Goal: Information Seeking & Learning: Learn about a topic

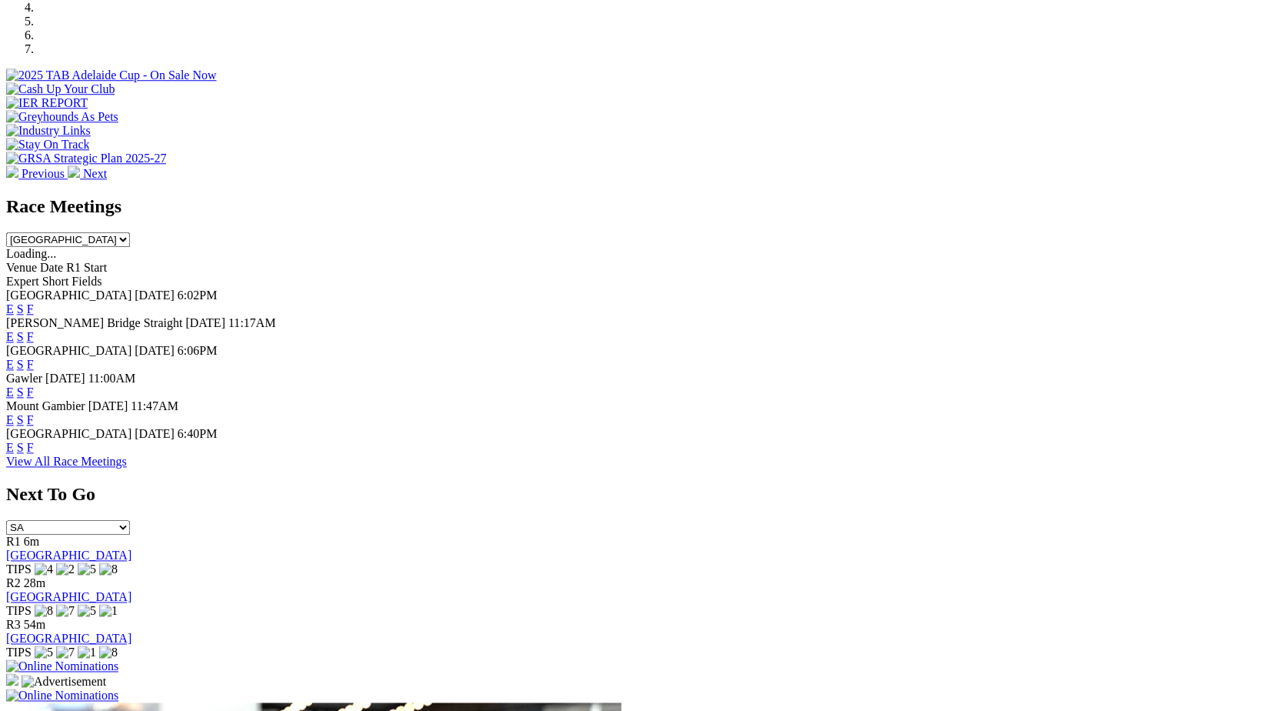
scroll to position [530, 0]
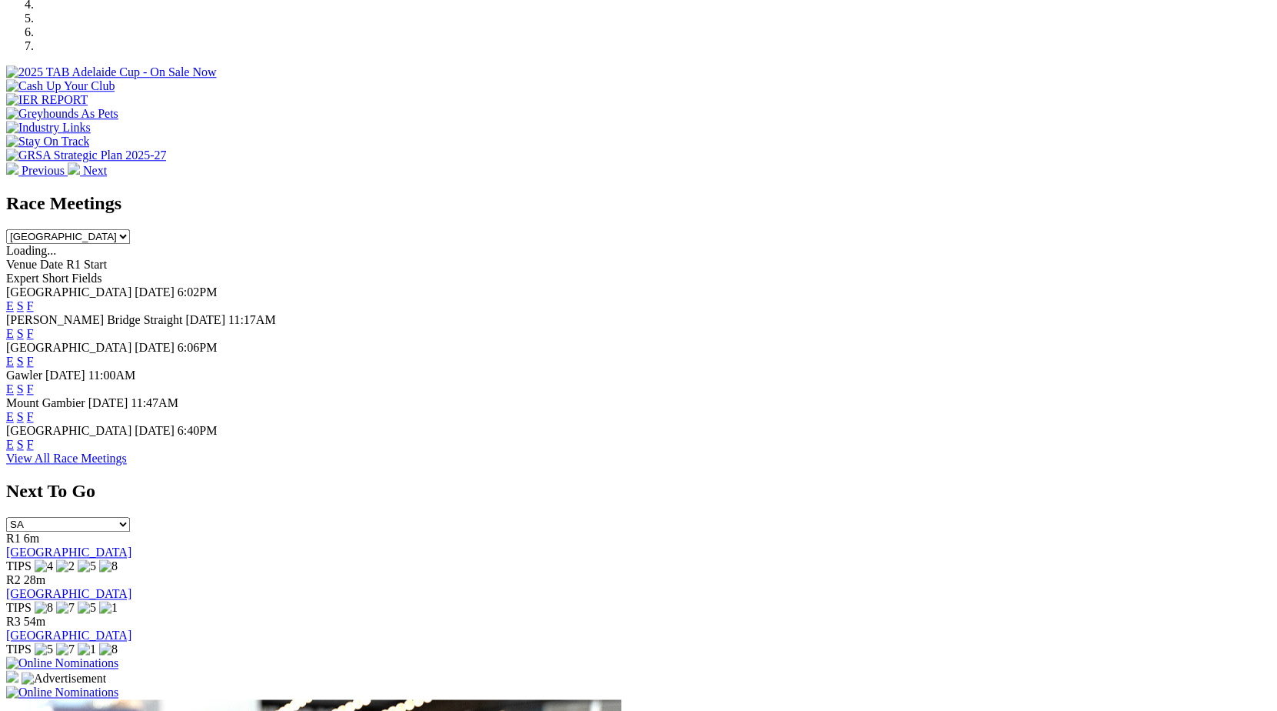
click at [14, 451] on link "E" at bounding box center [10, 444] width 8 height 13
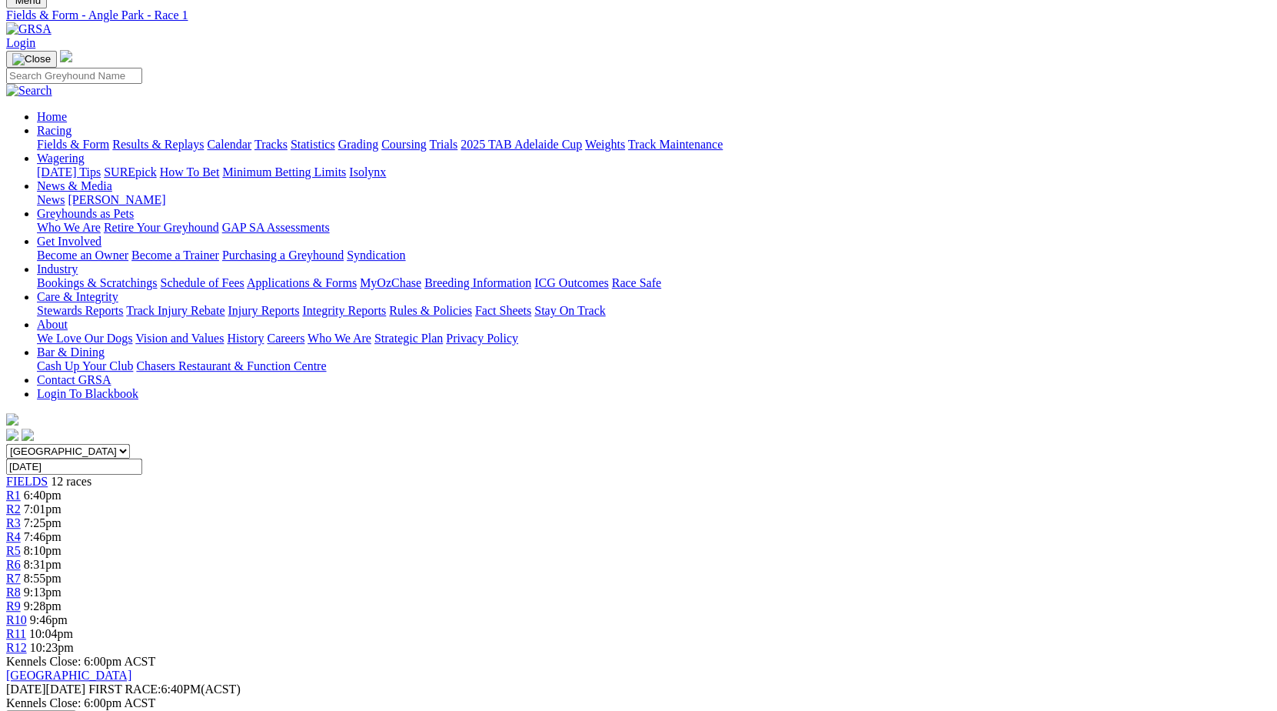
scroll to position [35, 0]
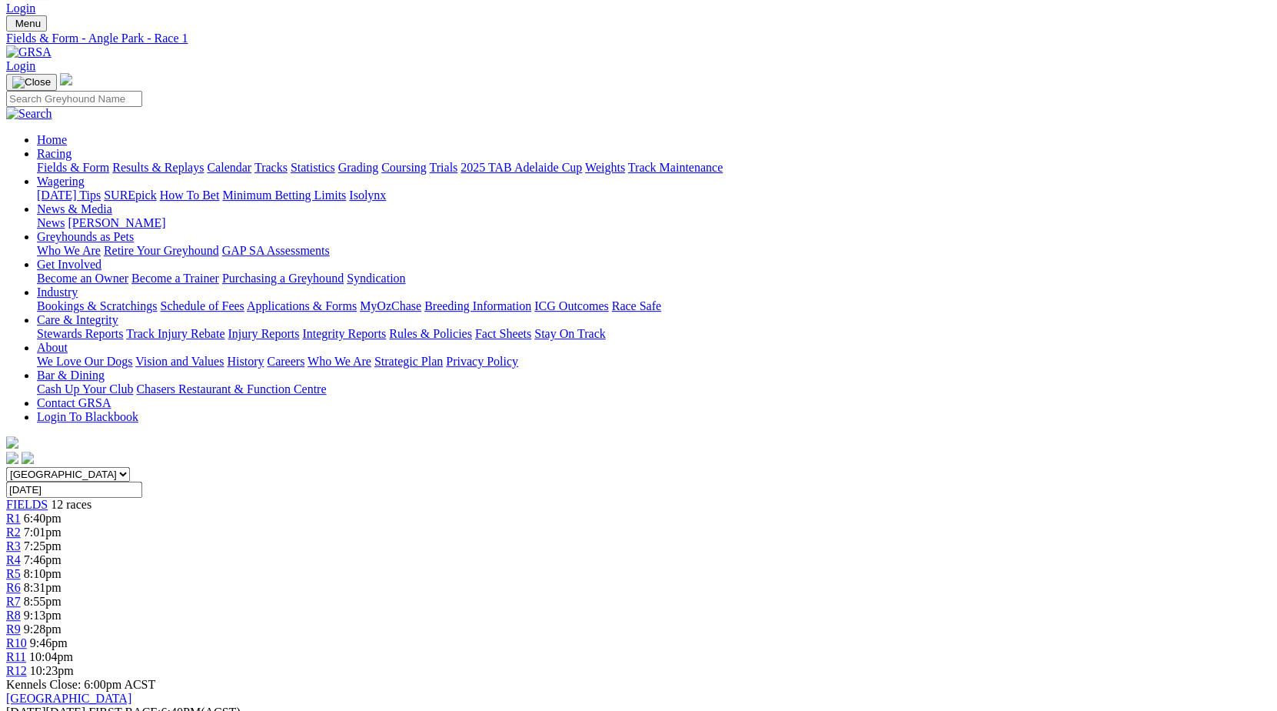
click at [62, 567] on span "8:10pm" at bounding box center [43, 573] width 38 height 13
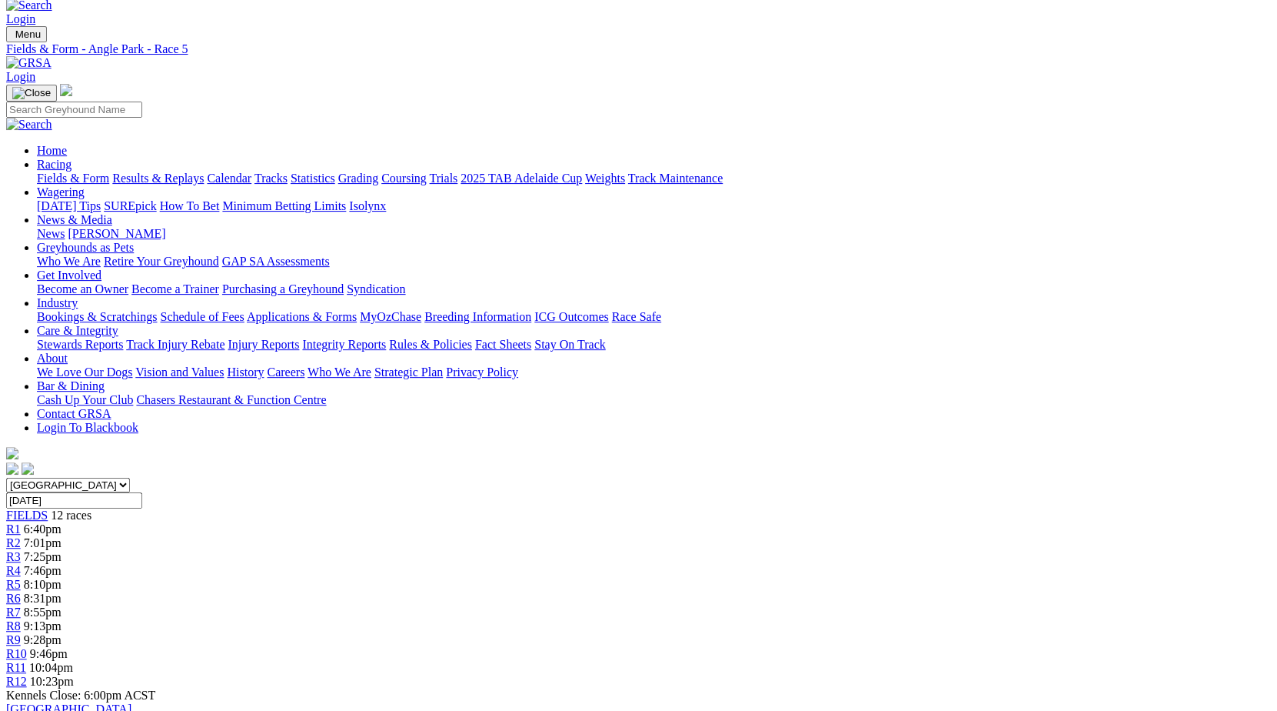
scroll to position [13, 0]
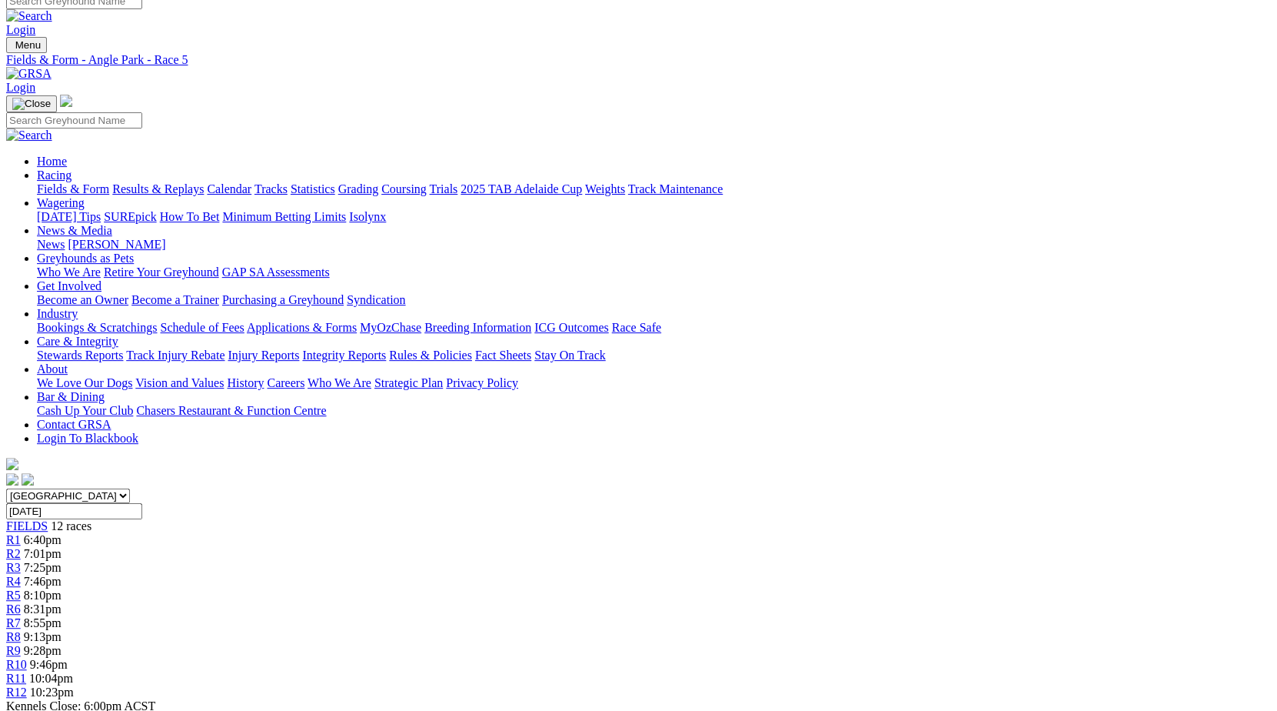
click at [639, 602] on div "R6 8:31pm" at bounding box center [638, 609] width 1265 height 14
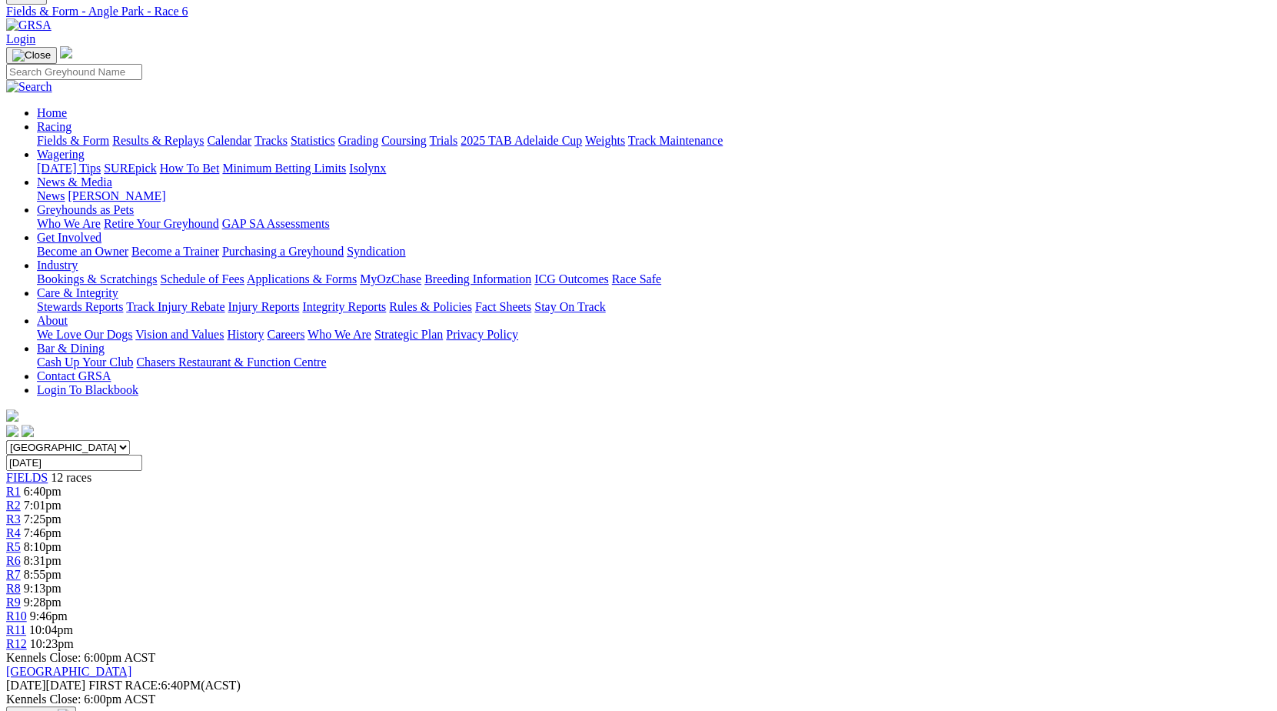
scroll to position [57, 0]
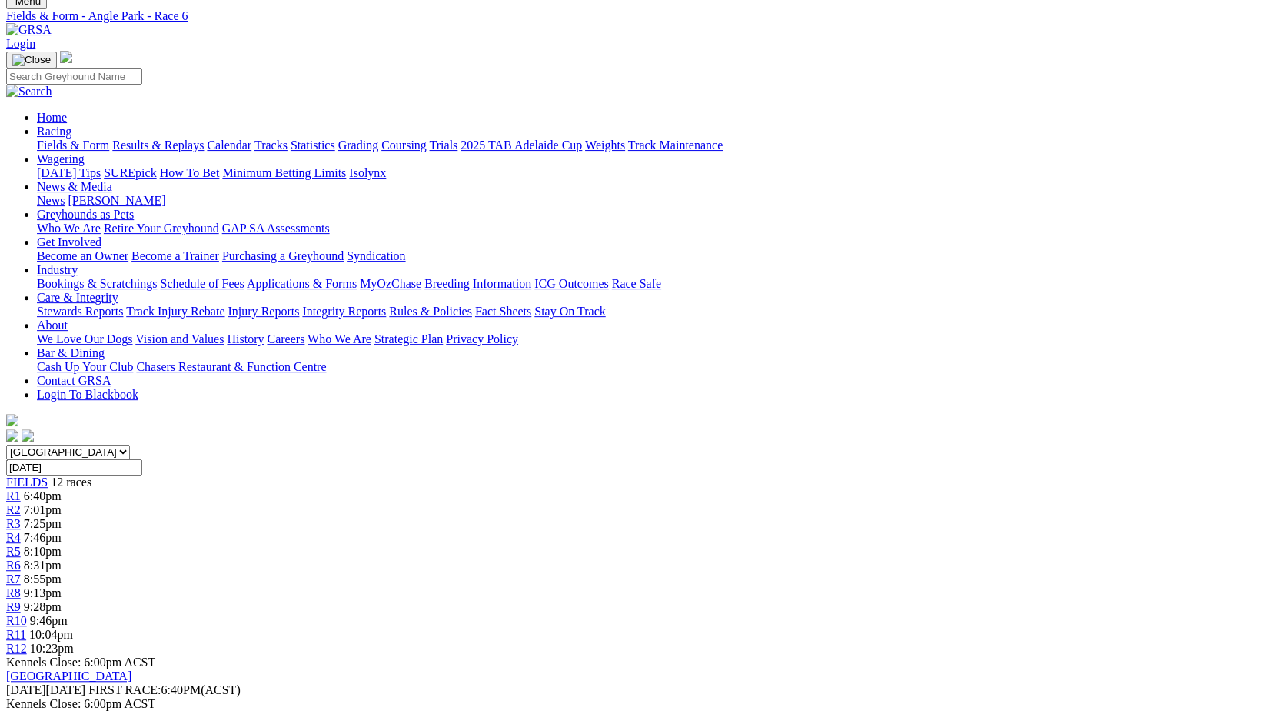
click at [706, 572] on div "R7 8:55pm" at bounding box center [638, 579] width 1265 height 14
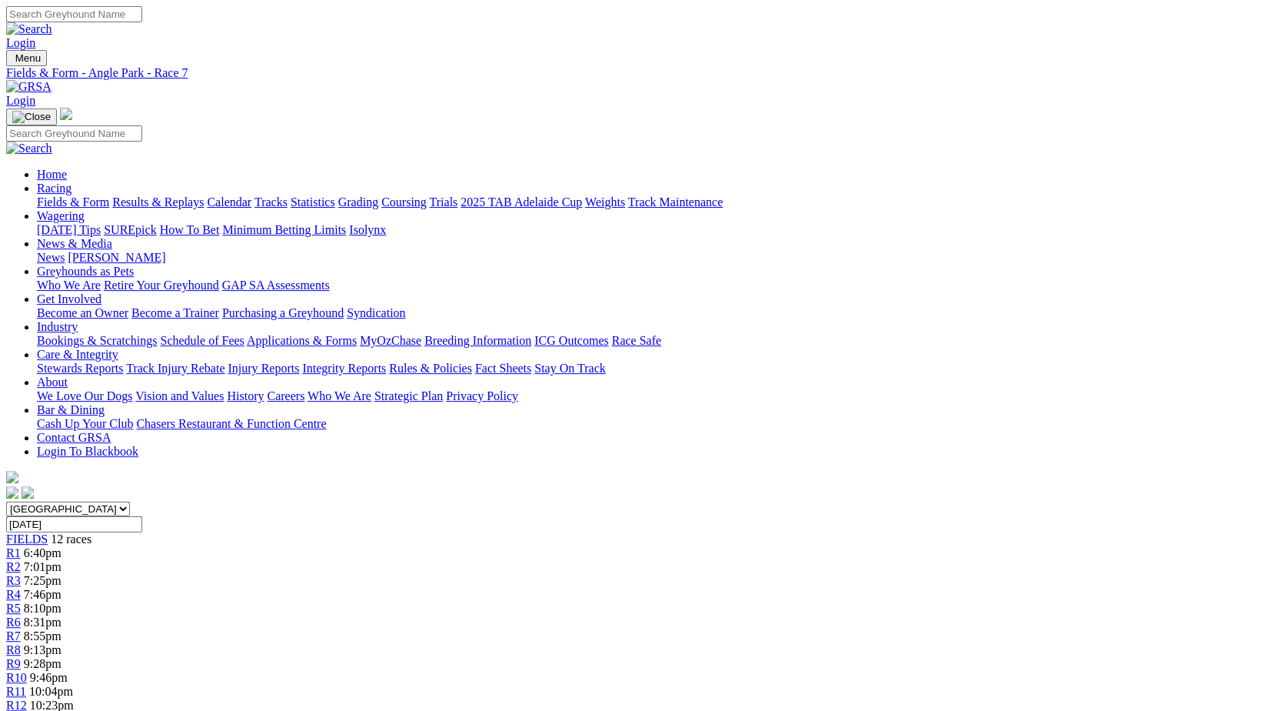
click at [775, 643] on div "R8 9:13pm" at bounding box center [638, 650] width 1265 height 14
click at [705, 629] on div "R7 8:55pm" at bounding box center [638, 636] width 1265 height 14
click at [62, 615] on span "8:31pm" at bounding box center [43, 621] width 38 height 13
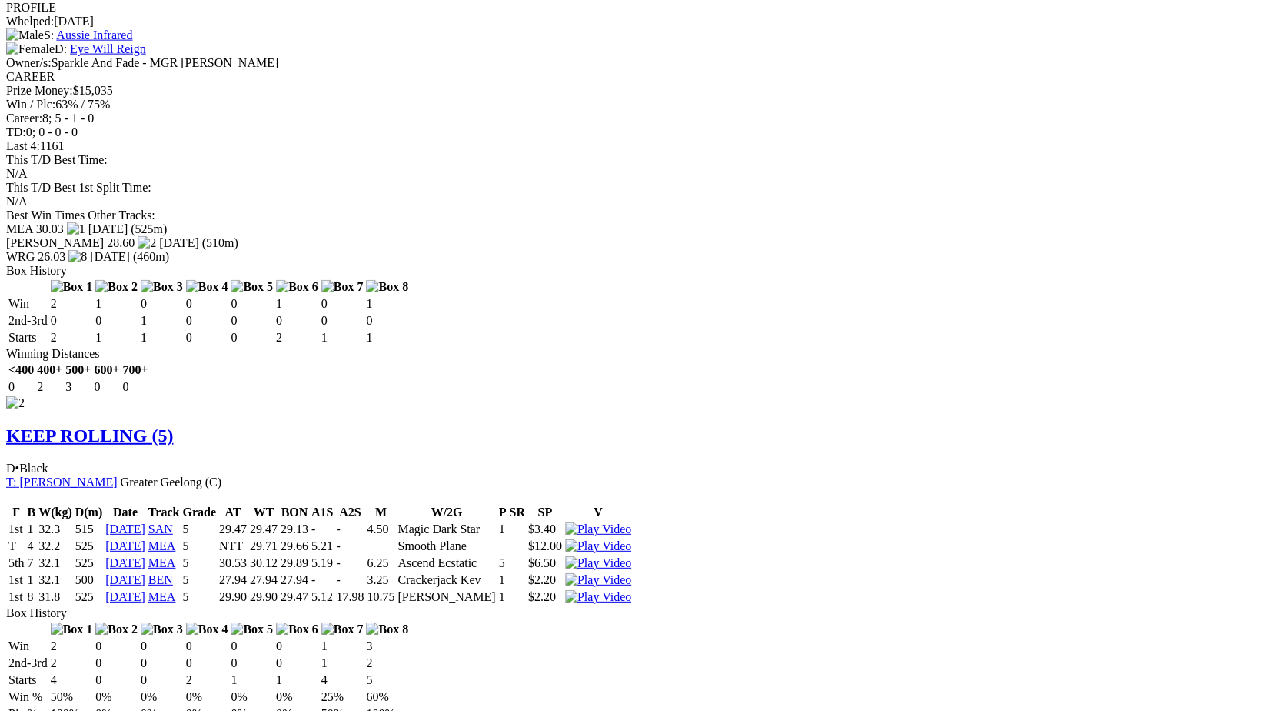
scroll to position [1539, 0]
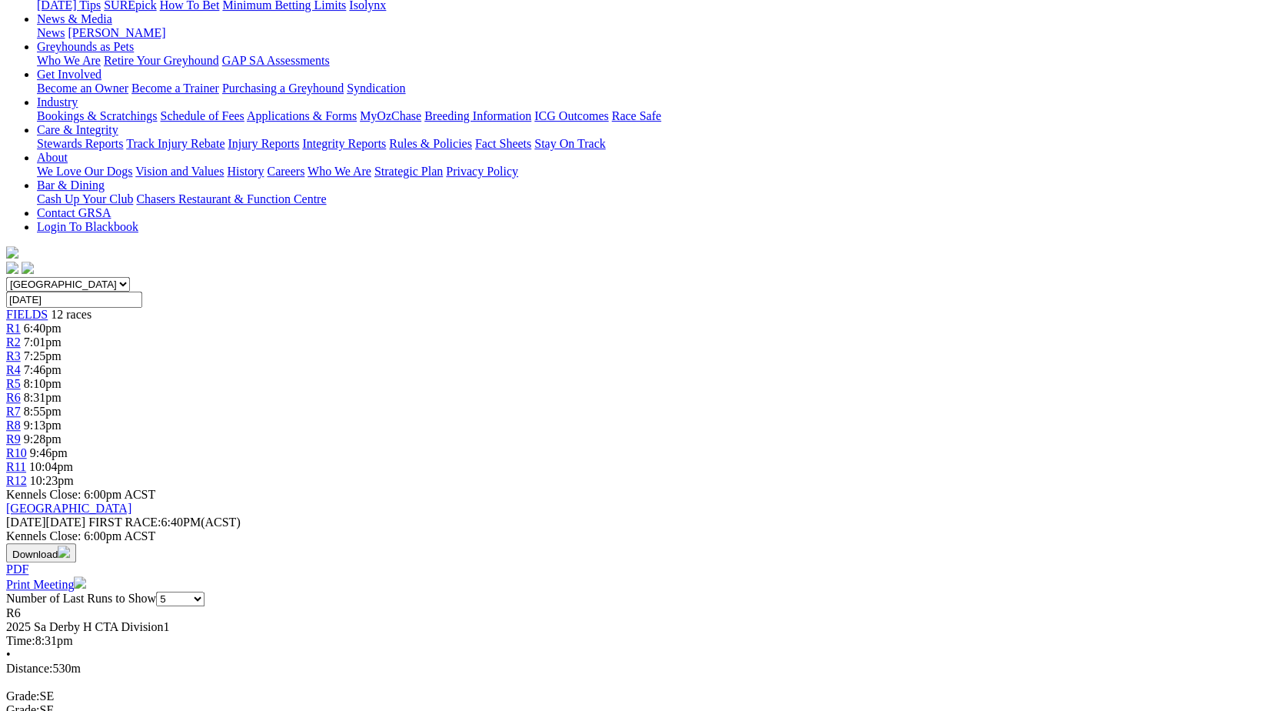
scroll to position [127, 0]
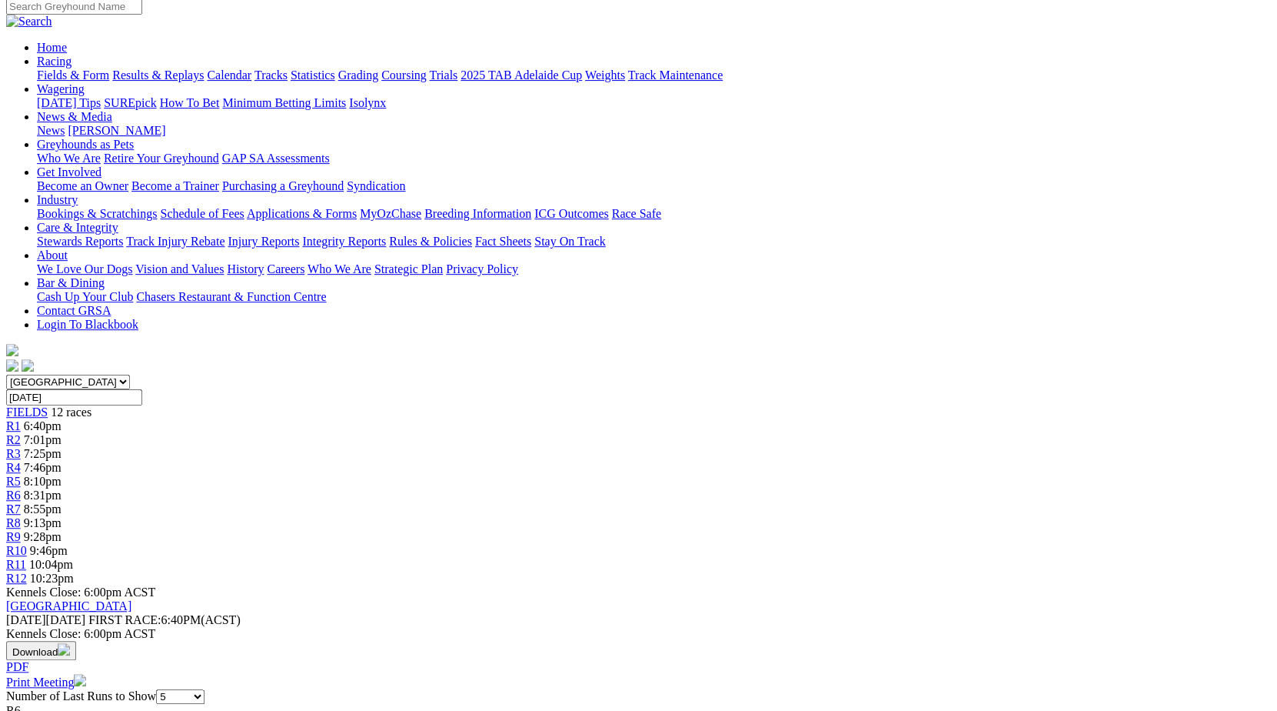
click at [62, 502] on span "8:55pm" at bounding box center [43, 508] width 38 height 13
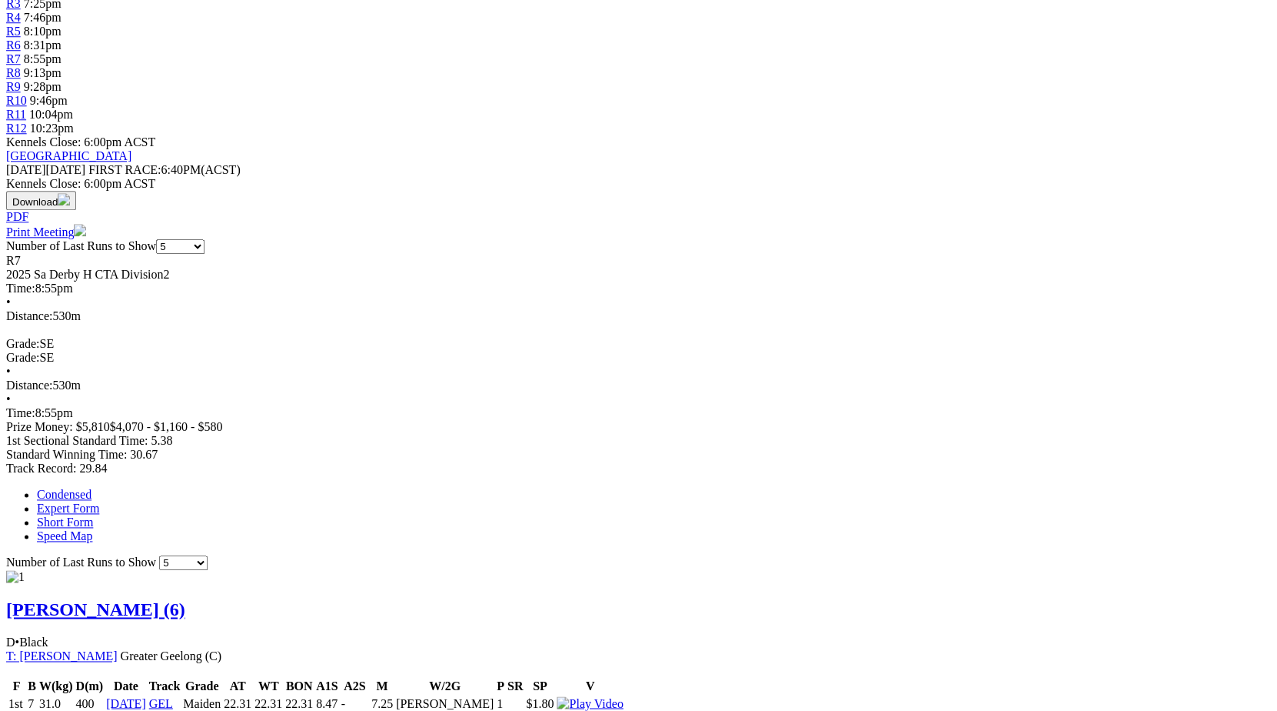
scroll to position [576, 0]
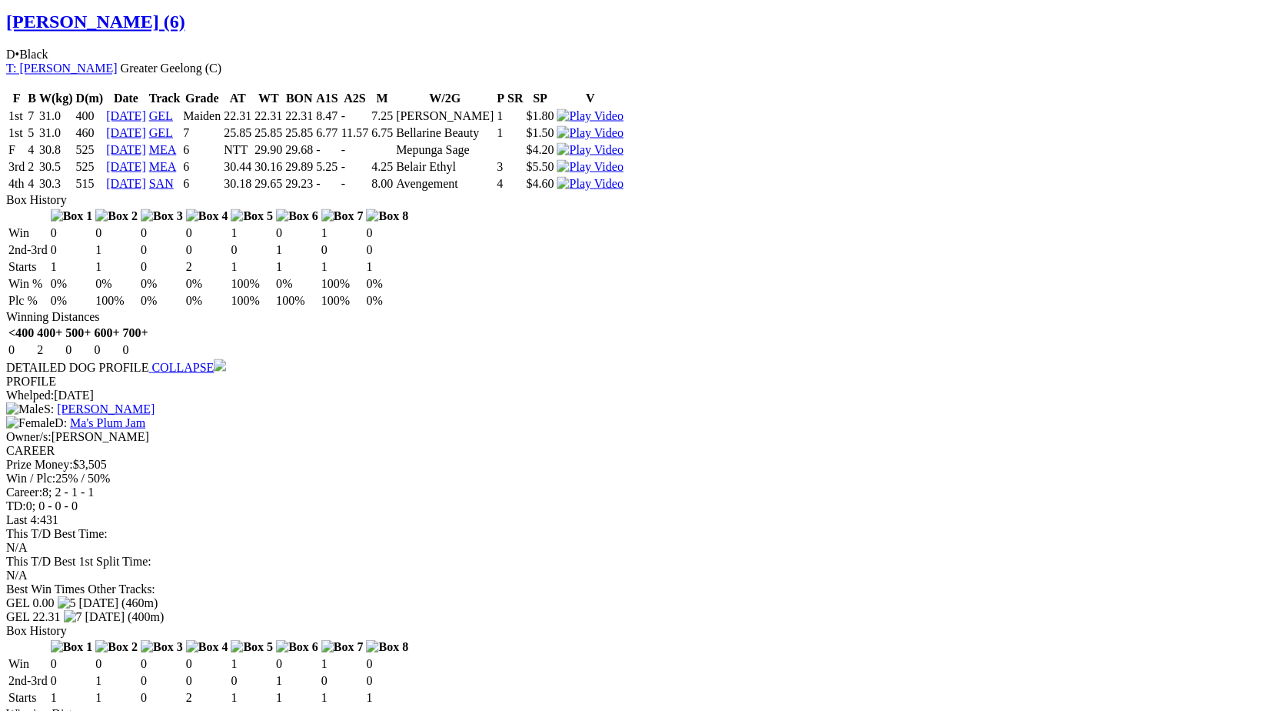
scroll to position [1167, 0]
